Goal: Task Accomplishment & Management: Manage account settings

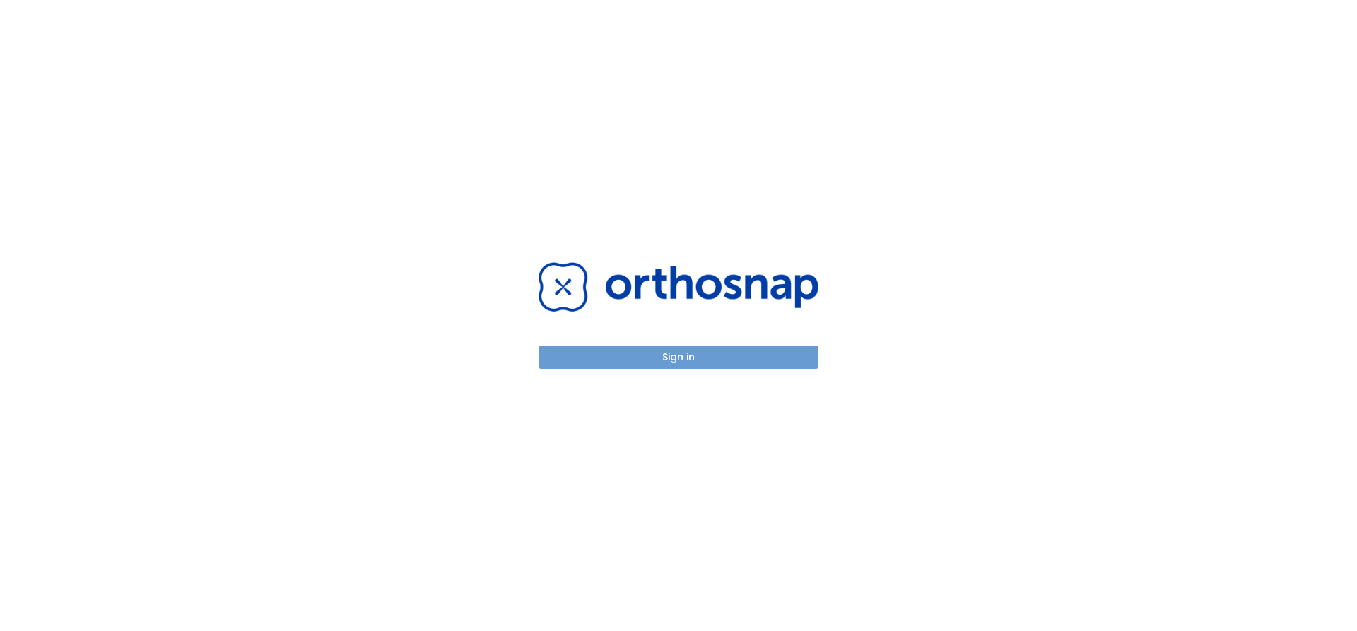
click at [622, 350] on button "Sign in" at bounding box center [679, 357] width 280 height 23
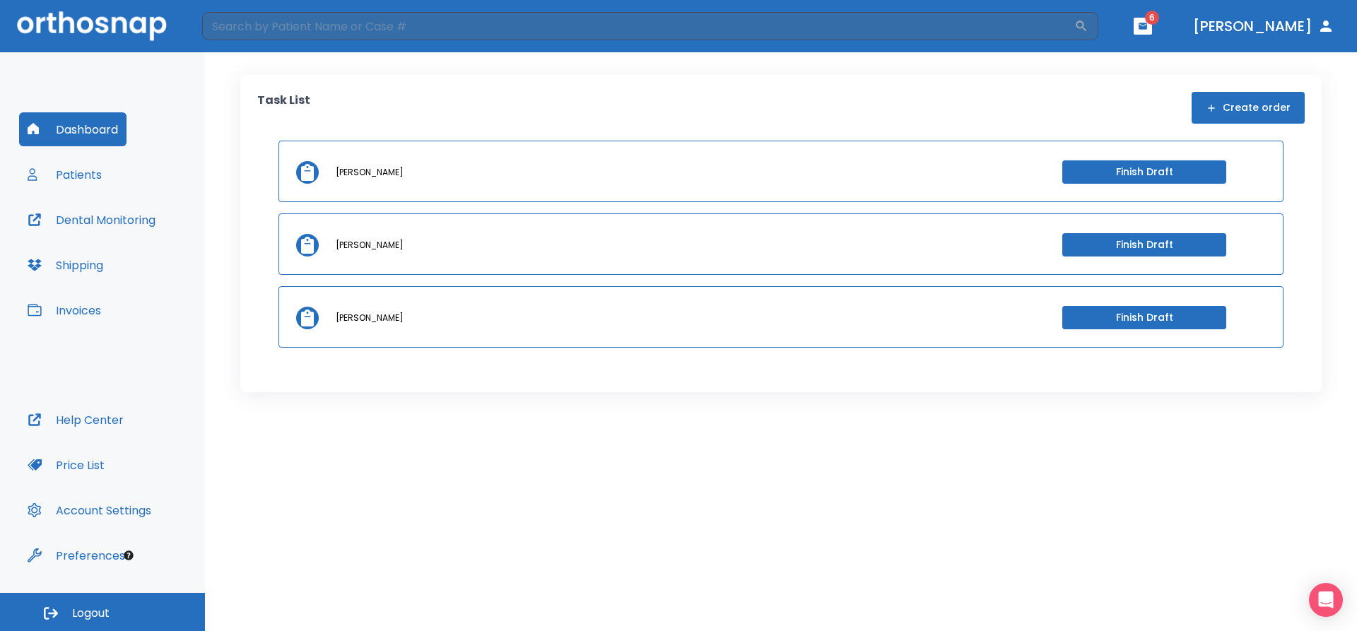
click at [77, 177] on button "Patients" at bounding box center [64, 175] width 91 height 34
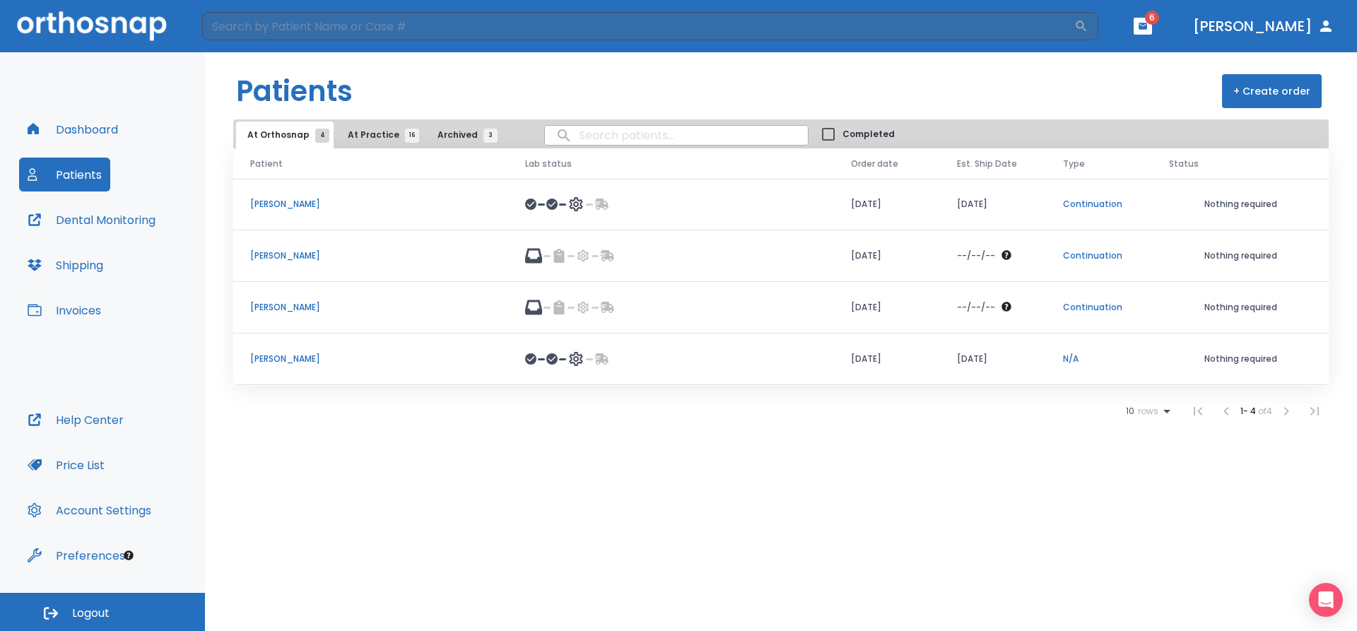
click at [357, 133] on span "At Practice 16" at bounding box center [380, 135] width 64 height 13
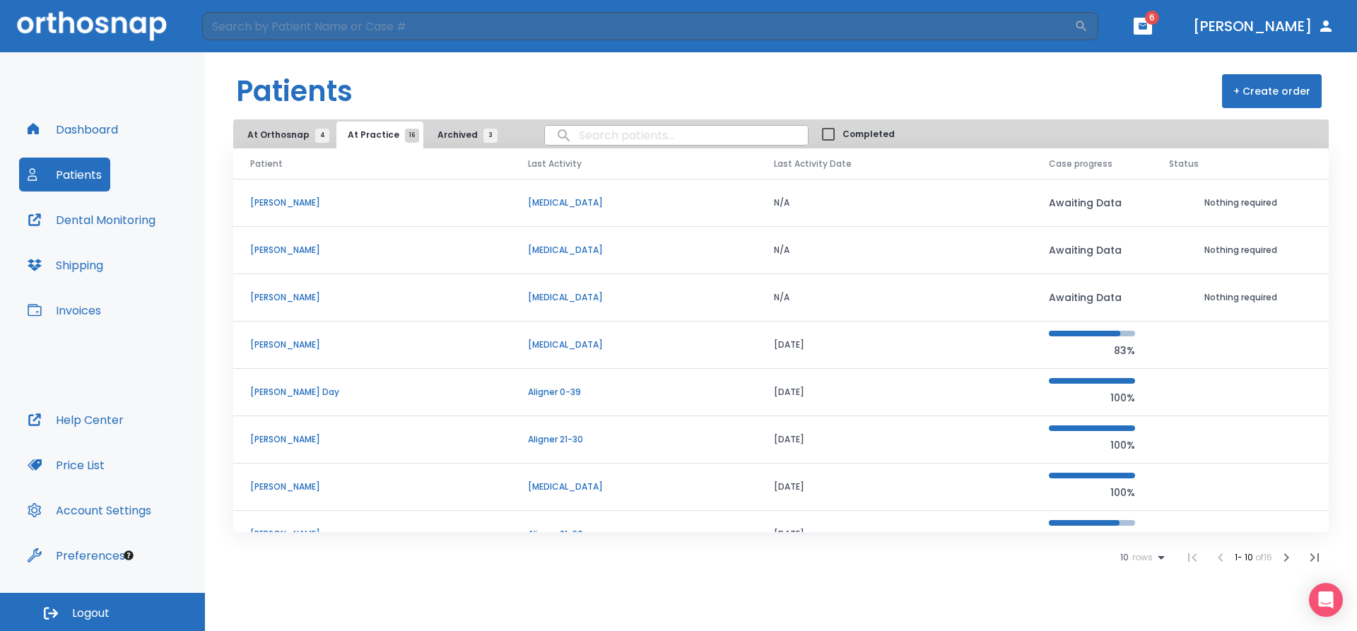
scroll to position [121, 0]
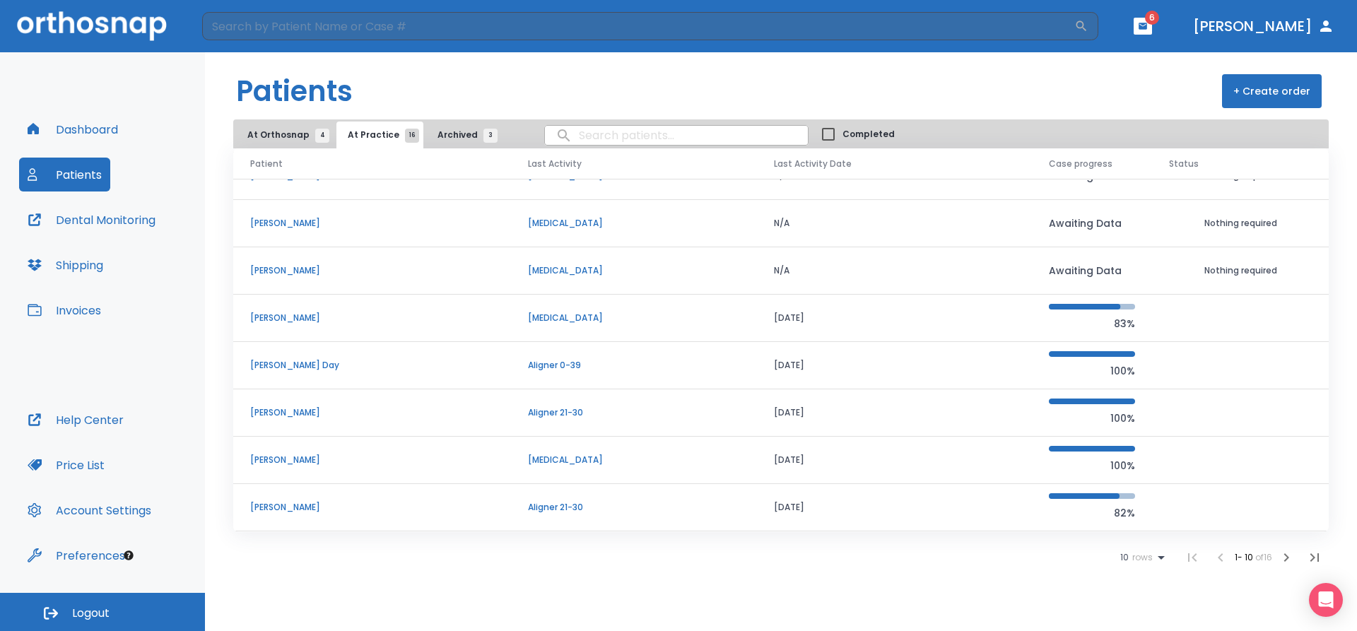
click at [271, 414] on p "[PERSON_NAME]" at bounding box center [372, 412] width 244 height 13
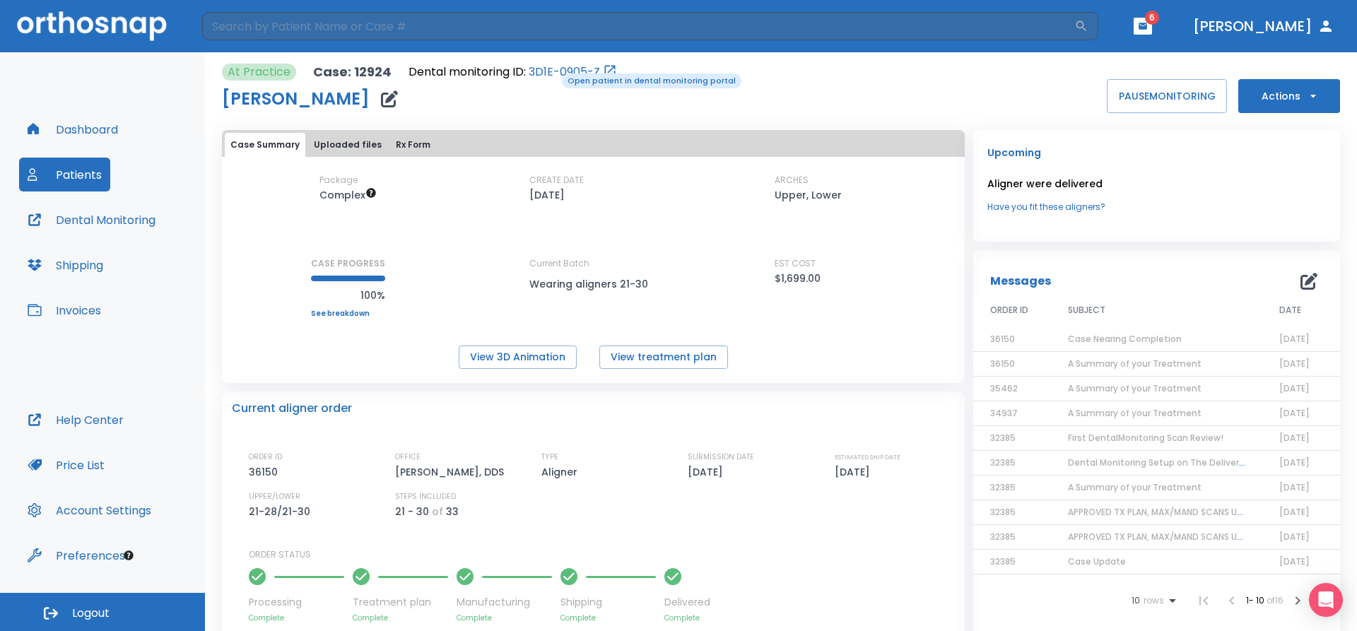
click at [552, 72] on link "3D1E-0905-Z" at bounding box center [564, 72] width 71 height 17
